Goal: Transaction & Acquisition: Purchase product/service

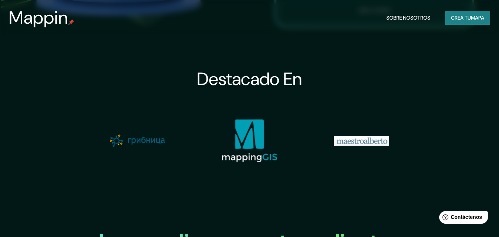
scroll to position [628, 0]
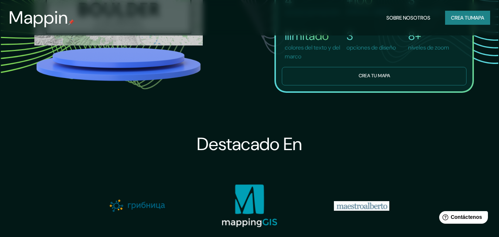
click at [398, 85] on button "Crea tu mapa" at bounding box center [374, 76] width 185 height 18
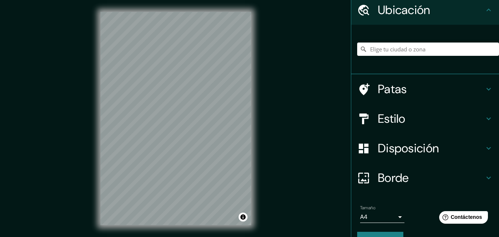
scroll to position [37, 0]
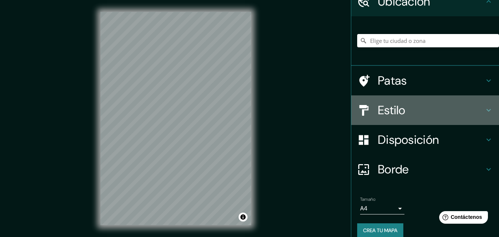
click at [423, 114] on h4 "Estilo" at bounding box center [431, 110] width 106 height 15
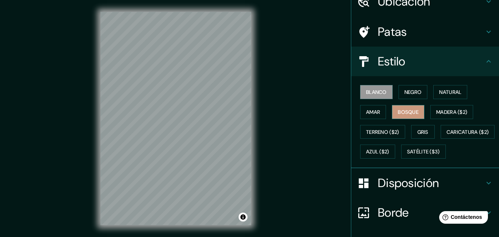
click at [405, 113] on font "Bosque" at bounding box center [408, 112] width 21 height 7
click at [454, 92] on font "Natural" at bounding box center [451, 92] width 22 height 7
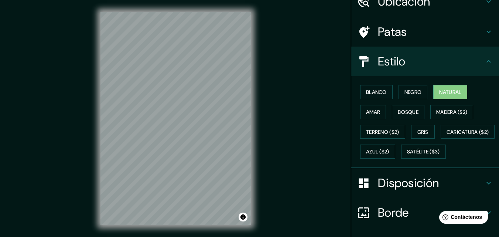
scroll to position [0, 0]
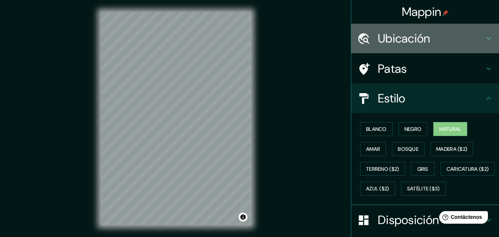
click at [412, 43] on font "Ubicación" at bounding box center [404, 39] width 52 height 16
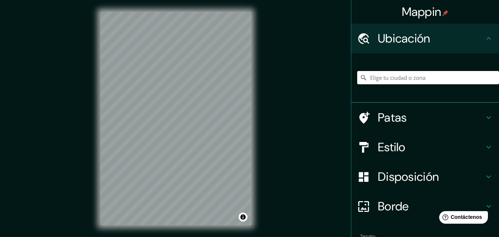
click at [409, 76] on input "Elige tu ciudad o zona" at bounding box center [428, 77] width 142 height 13
click at [415, 81] on input "[GEOGRAPHIC_DATA], [GEOGRAPHIC_DATA], [GEOGRAPHIC_DATA], [GEOGRAPHIC_DATA]" at bounding box center [428, 77] width 142 height 13
click at [459, 75] on input "[GEOGRAPHIC_DATA], [GEOGRAPHIC_DATA], [GEOGRAPHIC_DATA], [GEOGRAPHIC_DATA]" at bounding box center [428, 77] width 142 height 13
drag, startPoint x: 460, startPoint y: 76, endPoint x: 386, endPoint y: 78, distance: 74.7
click at [386, 78] on input "[GEOGRAPHIC_DATA], [GEOGRAPHIC_DATA], [GEOGRAPHIC_DATA], [GEOGRAPHIC_DATA]" at bounding box center [428, 77] width 142 height 13
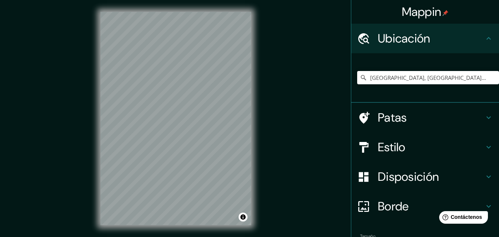
click at [397, 149] on font "Estilo" at bounding box center [392, 147] width 28 height 16
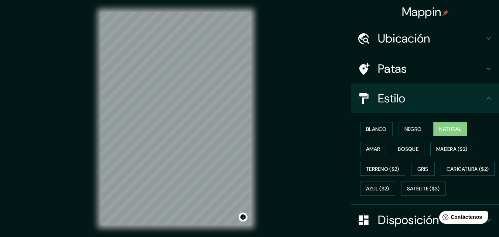
click at [326, 123] on div "Mappin Ubicación [GEOGRAPHIC_DATA], [GEOGRAPHIC_DATA], [GEOGRAPHIC_DATA] Patas …" at bounding box center [249, 124] width 499 height 249
click at [434, 105] on h4 "Estilo" at bounding box center [431, 98] width 106 height 15
click at [398, 144] on font "Bosque" at bounding box center [408, 149] width 21 height 10
click at [445, 130] on font "Natural" at bounding box center [451, 129] width 22 height 7
click at [405, 129] on font "Negro" at bounding box center [413, 129] width 17 height 7
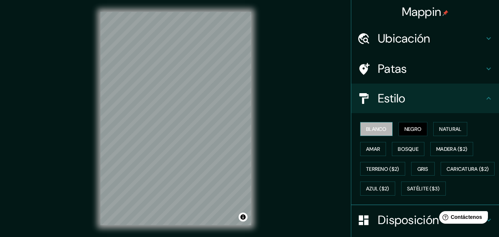
click at [379, 127] on font "Blanco" at bounding box center [376, 129] width 21 height 7
click at [420, 168] on font "Gris" at bounding box center [423, 169] width 11 height 7
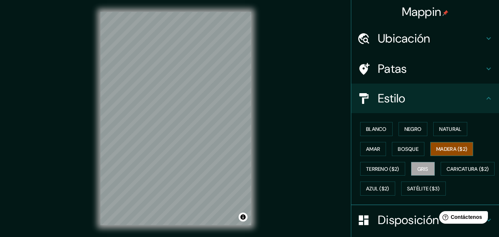
click at [450, 152] on font "Madera ($2)" at bounding box center [452, 149] width 31 height 10
click at [411, 150] on font "Bosque" at bounding box center [408, 149] width 21 height 7
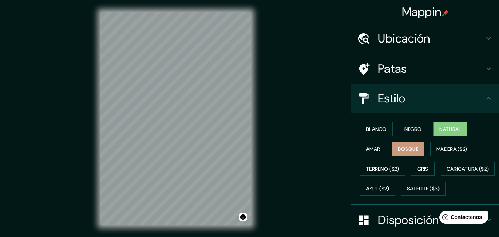
click at [442, 132] on font "Natural" at bounding box center [451, 129] width 22 height 7
click at [421, 69] on h4 "Patas" at bounding box center [431, 68] width 106 height 15
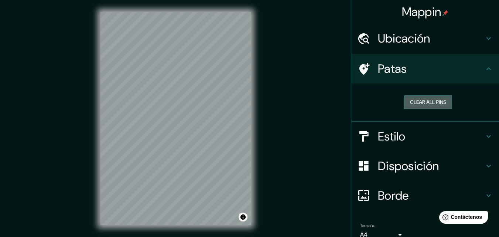
click at [413, 99] on button "Clear all pins" at bounding box center [428, 102] width 48 height 14
click at [415, 103] on button "Clear all pins" at bounding box center [428, 102] width 48 height 14
drag, startPoint x: 426, startPoint y: 40, endPoint x: 422, endPoint y: 40, distance: 3.8
click at [425, 40] on font "Ubicación" at bounding box center [404, 39] width 52 height 16
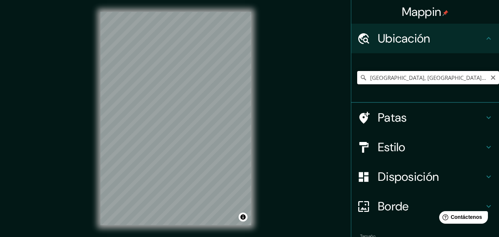
click at [396, 76] on input "[GEOGRAPHIC_DATA], [GEOGRAPHIC_DATA], [GEOGRAPHIC_DATA]" at bounding box center [428, 77] width 142 height 13
click at [451, 78] on input "[GEOGRAPHIC_DATA], [GEOGRAPHIC_DATA], [GEOGRAPHIC_DATA]" at bounding box center [428, 77] width 142 height 13
type input "S"
type input "barrio [PERSON_NAME] santader"
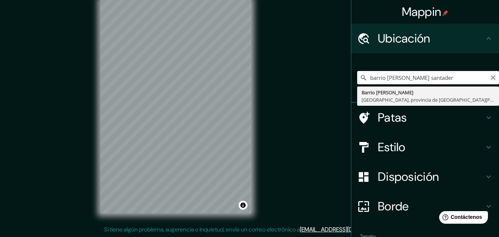
click at [491, 75] on icon "Claro" at bounding box center [494, 78] width 6 height 6
